Goal: Task Accomplishment & Management: Use online tool/utility

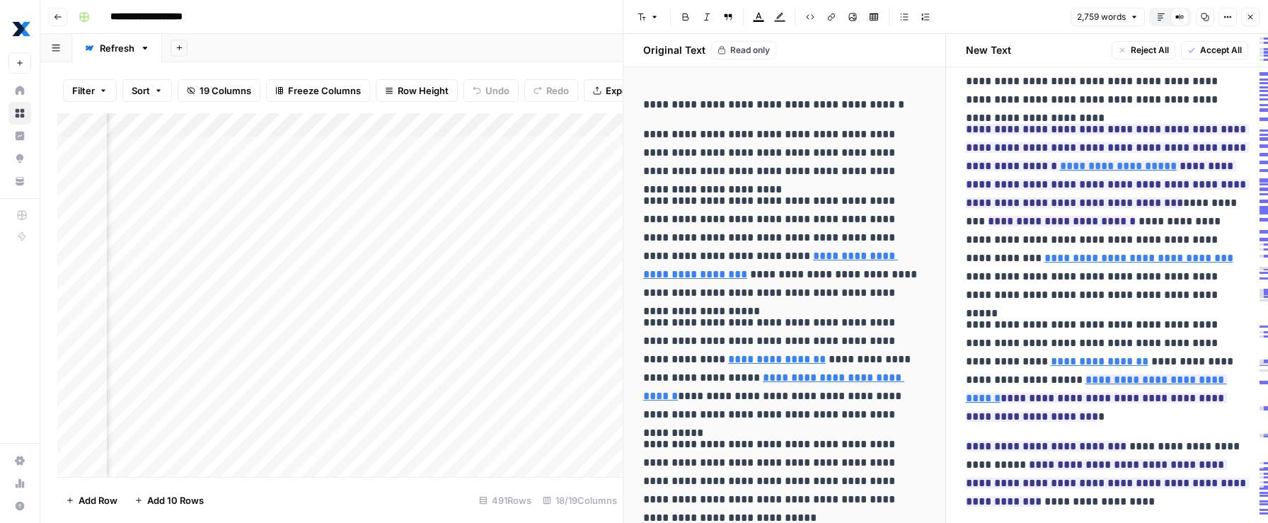
scroll to position [0, 1379]
click at [102, 88] on icon "button" at bounding box center [103, 90] width 8 height 8
click at [158, 83] on button "Sort" at bounding box center [147, 90] width 50 height 23
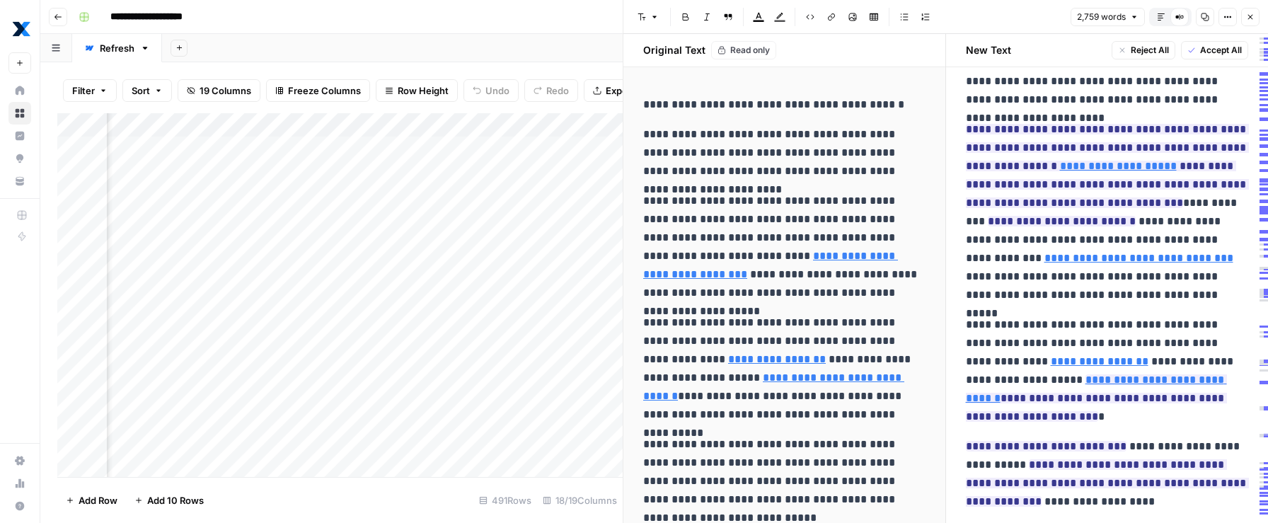
click at [97, 95] on button "Filter" at bounding box center [90, 90] width 54 height 23
click at [125, 154] on button "Add Filter" at bounding box center [344, 160] width 527 height 18
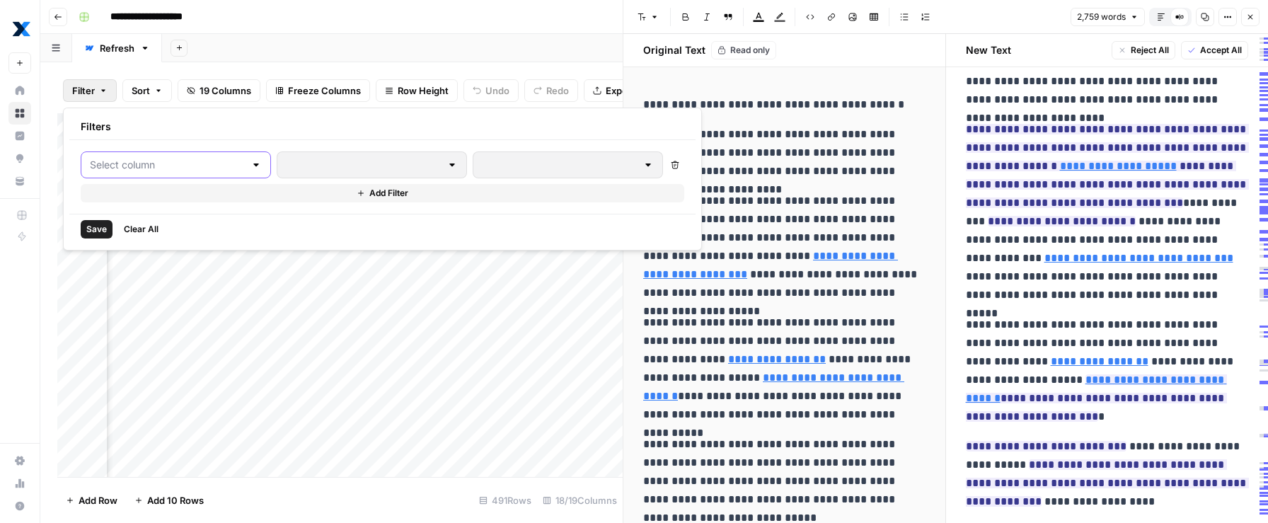
click at [193, 161] on input "text" at bounding box center [167, 165] width 155 height 14
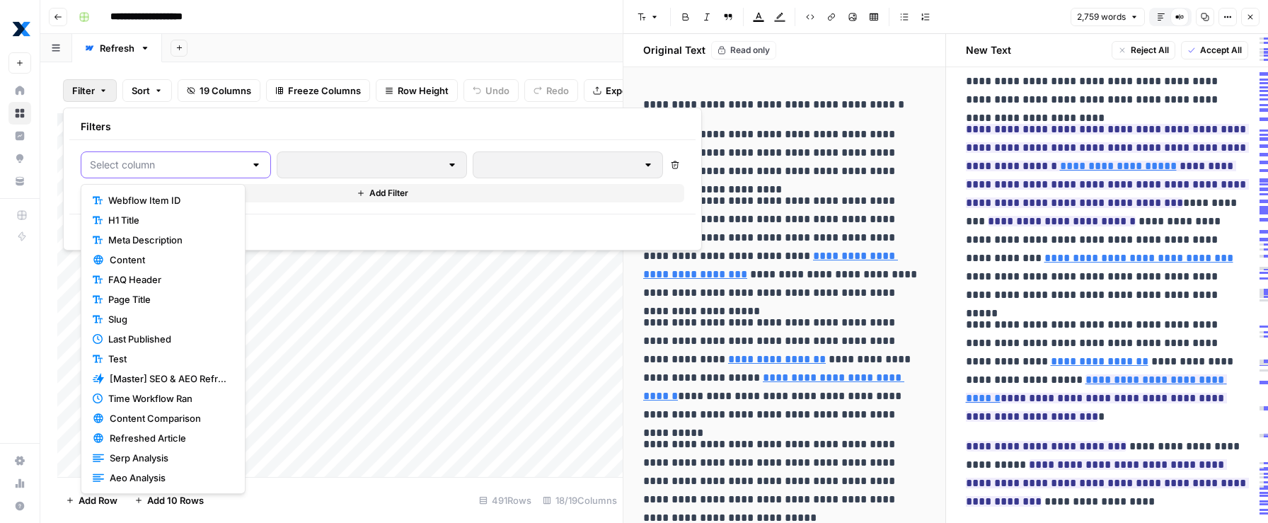
click at [193, 161] on input "text" at bounding box center [167, 165] width 155 height 14
click at [219, 435] on span "Refreshed Article" at bounding box center [169, 438] width 118 height 14
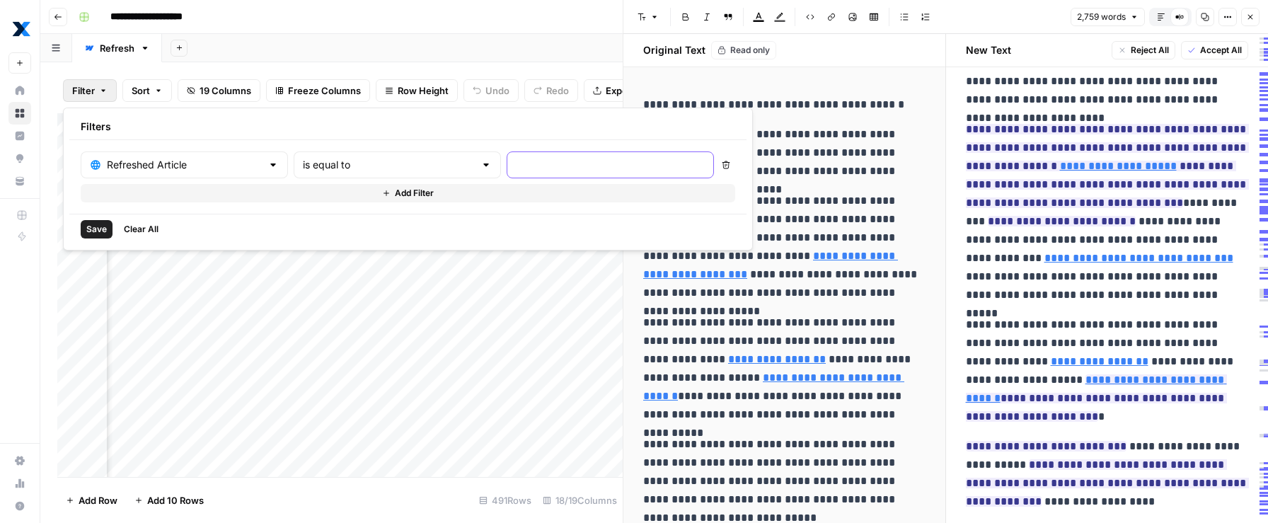
click at [516, 158] on input "text" at bounding box center [610, 165] width 189 height 14
click at [418, 160] on div "is equal to" at bounding box center [397, 164] width 207 height 27
click at [407, 174] on div at bounding box center [397, 164] width 207 height 27
click at [507, 172] on div at bounding box center [610, 164] width 207 height 27
type input "is equal to"
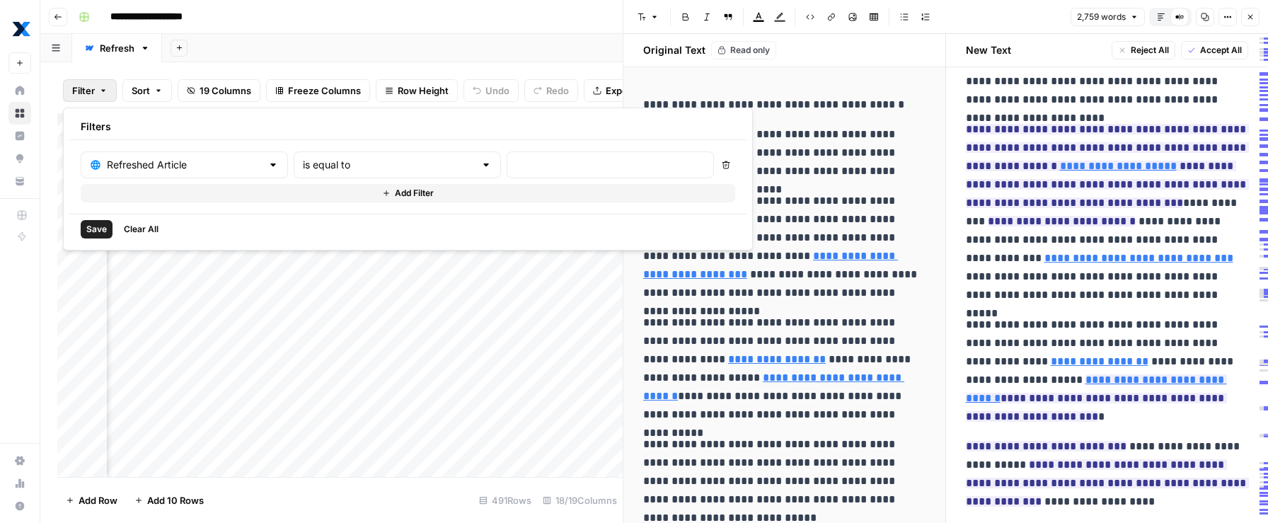
click at [225, 170] on div "Refreshed Article" at bounding box center [184, 164] width 207 height 27
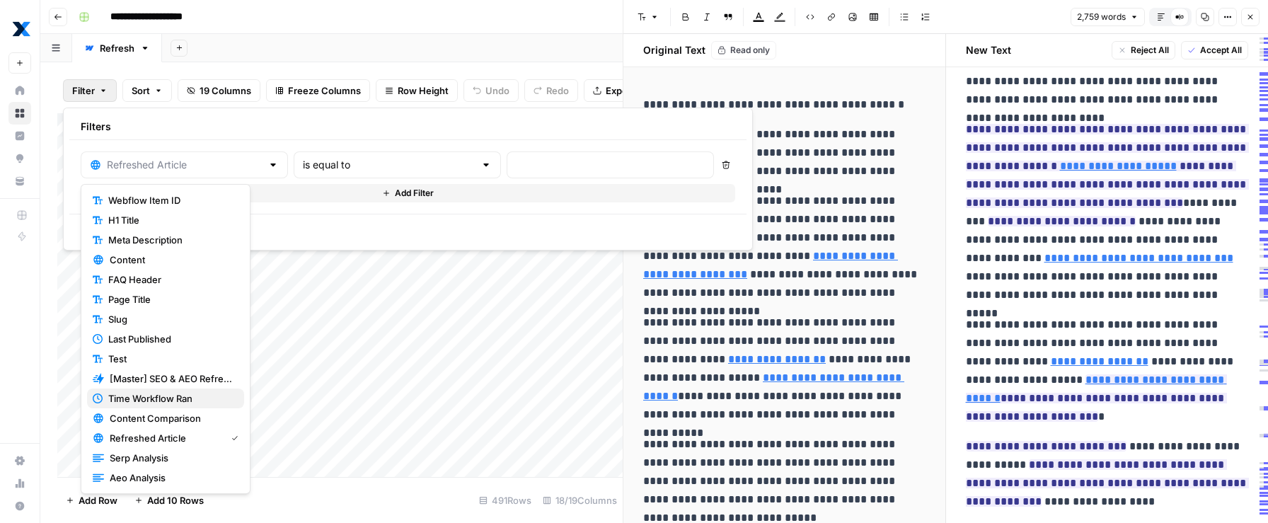
click at [199, 396] on span "Time Workflow Ran" at bounding box center [170, 398] width 125 height 14
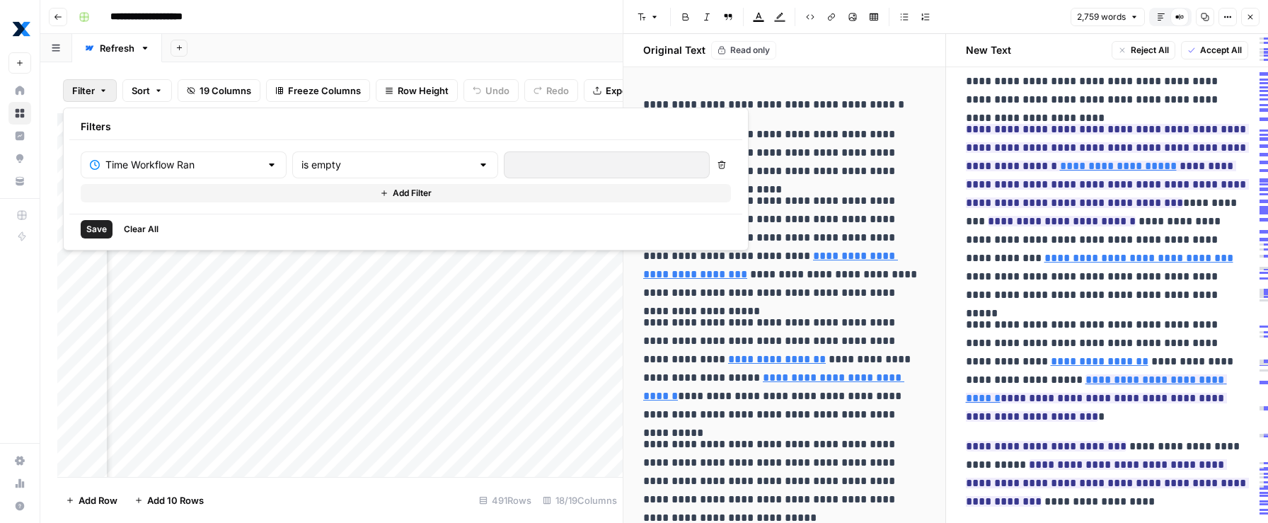
click at [398, 160] on div "is empty" at bounding box center [395, 164] width 206 height 27
click at [390, 193] on span "is not empty" at bounding box center [336, 200] width 139 height 14
type input "is not empty"
click at [97, 229] on span "Save" at bounding box center [96, 229] width 21 height 13
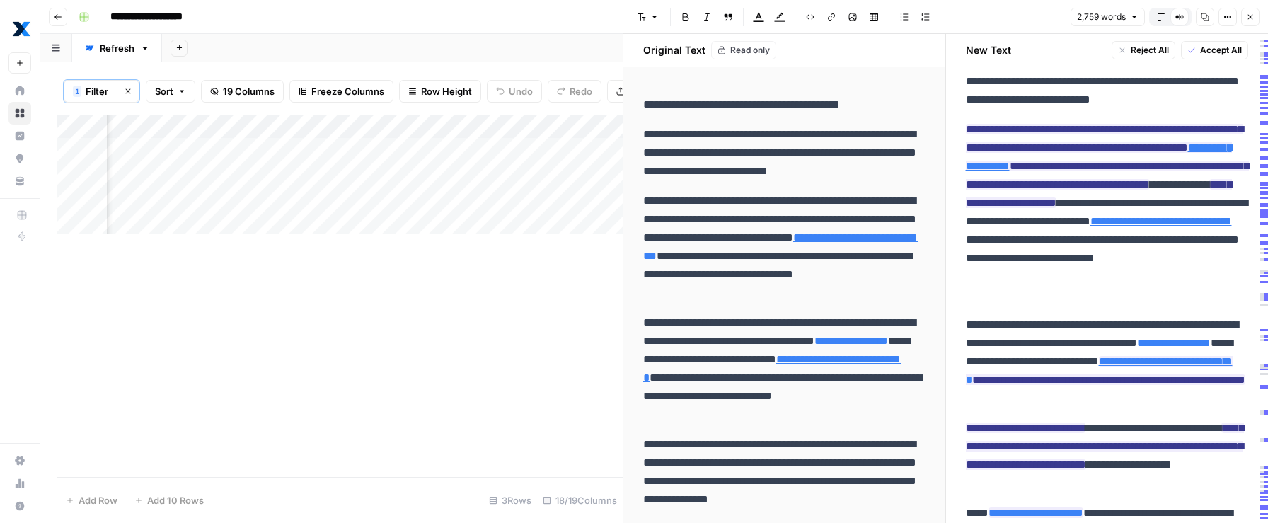
scroll to position [0, 0]
click at [357, 178] on div "Add Column" at bounding box center [339, 174] width 565 height 119
click at [1253, 19] on icon "button" at bounding box center [1250, 17] width 8 height 8
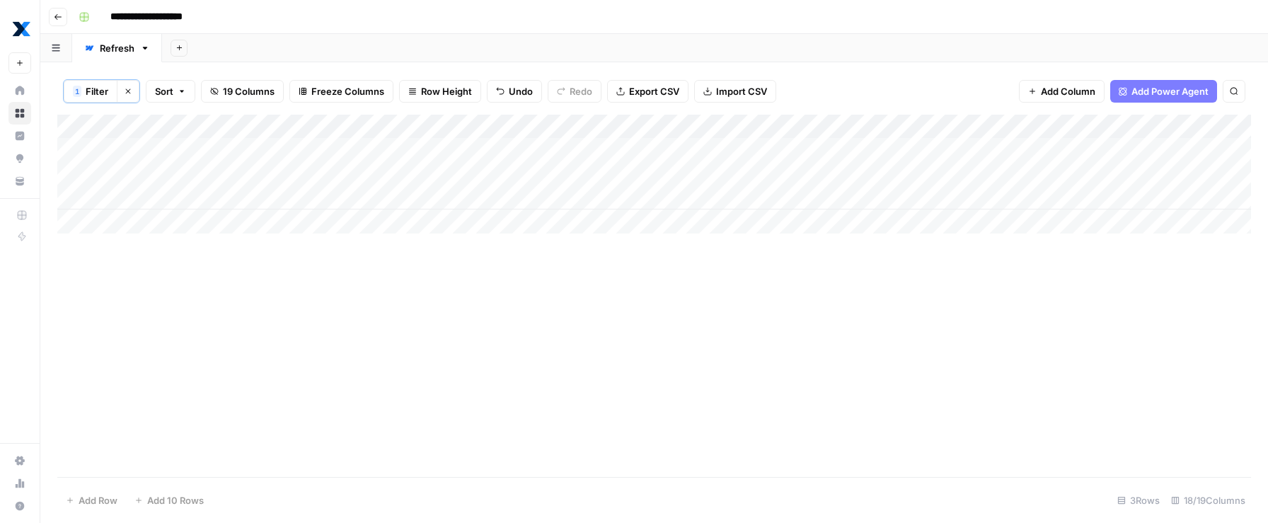
click at [435, 174] on div "Add Column" at bounding box center [653, 174] width 1193 height 119
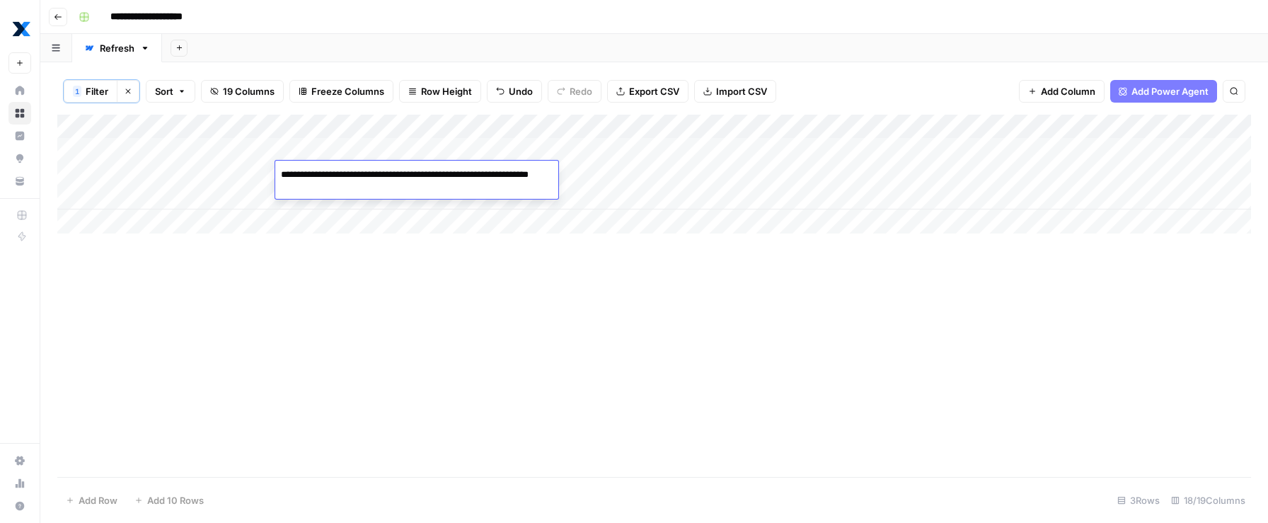
click at [522, 262] on div "Add Column" at bounding box center [653, 296] width 1193 height 362
